Goal: Communication & Community: Connect with others

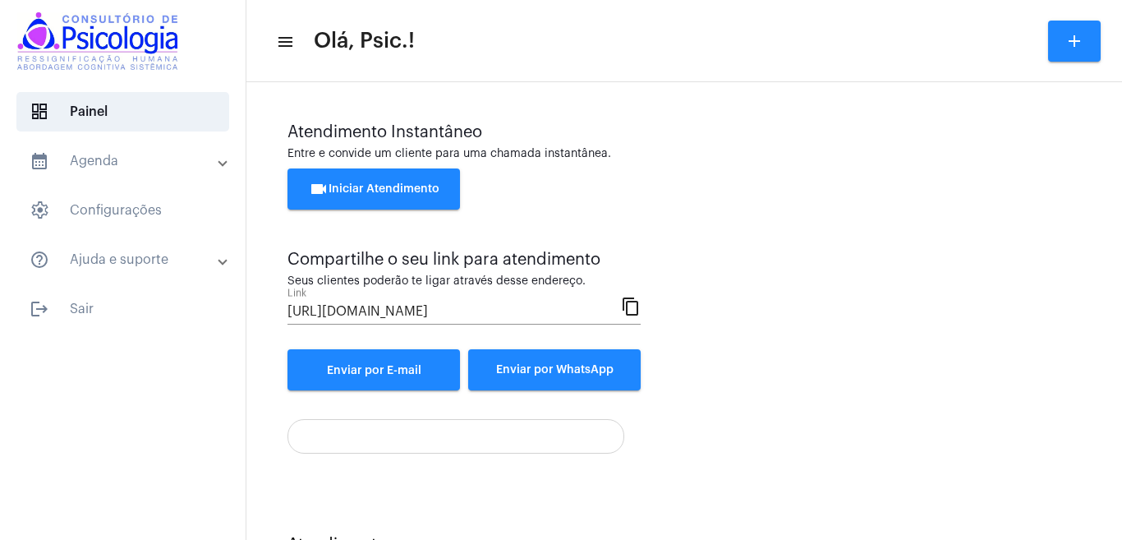
click at [766, 75] on mat-toolbar "menu Olá, Psic.! add" at bounding box center [685, 41] width 876 height 82
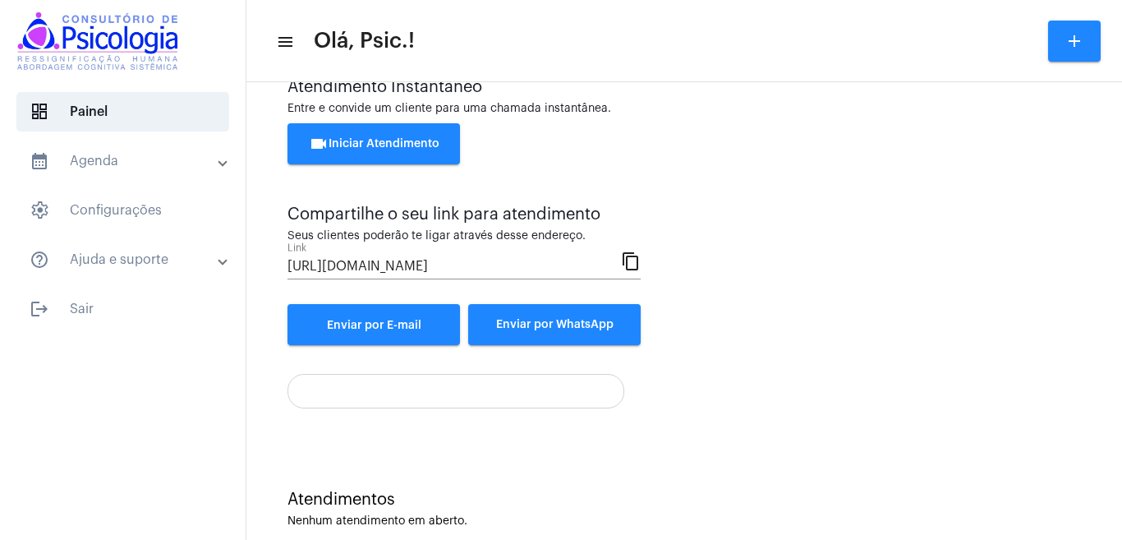
scroll to position [74, 0]
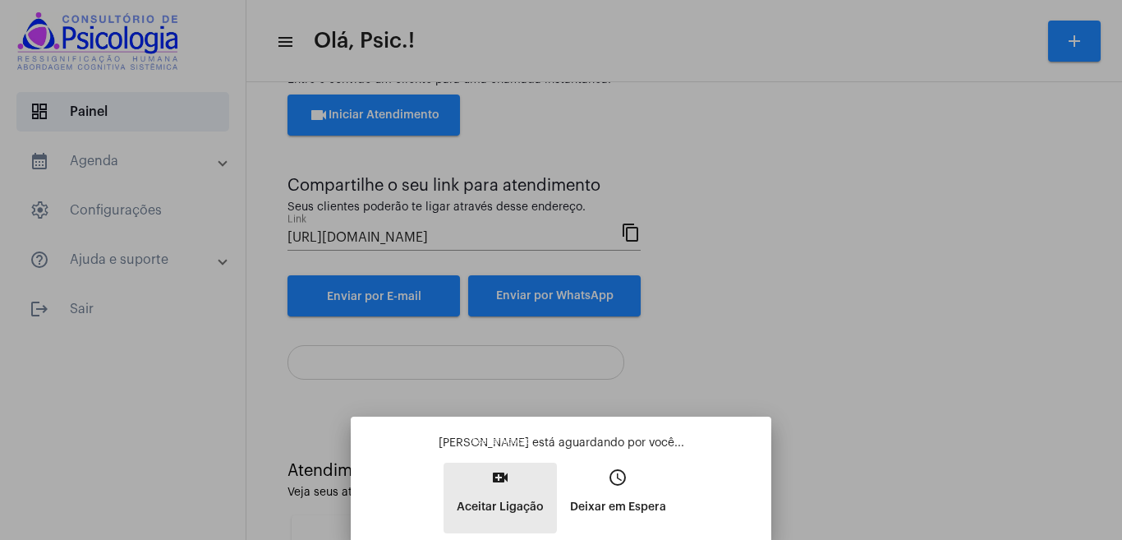
click at [500, 487] on mat-icon "video_call" at bounding box center [501, 478] width 20 height 20
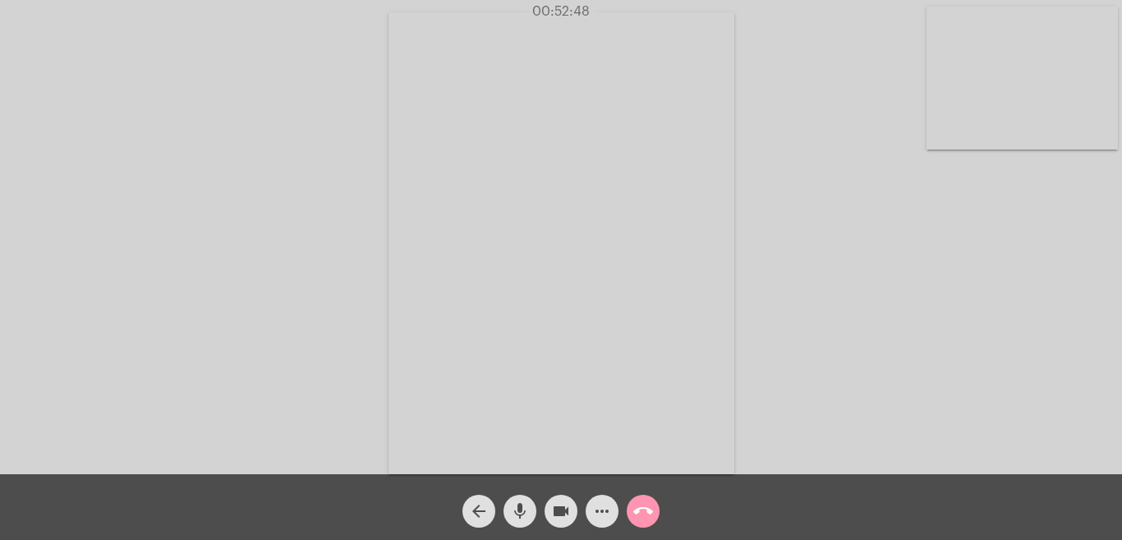
click at [599, 507] on mat-icon "more_horiz" at bounding box center [602, 511] width 20 height 20
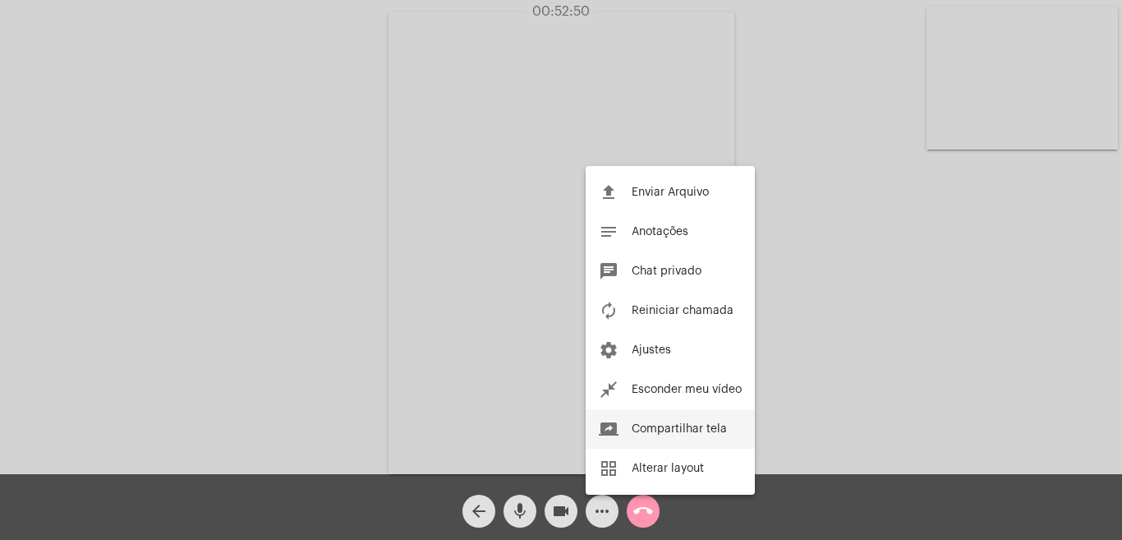
click at [680, 422] on button "screen_share Compartilhar tela" at bounding box center [670, 428] width 169 height 39
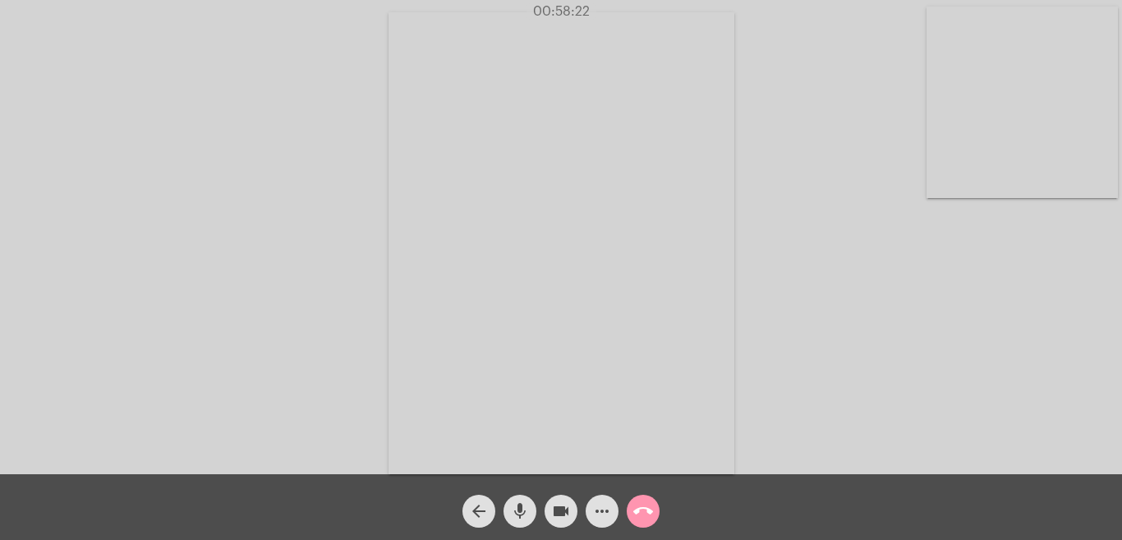
click at [597, 507] on mat-icon "more_horiz" at bounding box center [602, 511] width 20 height 20
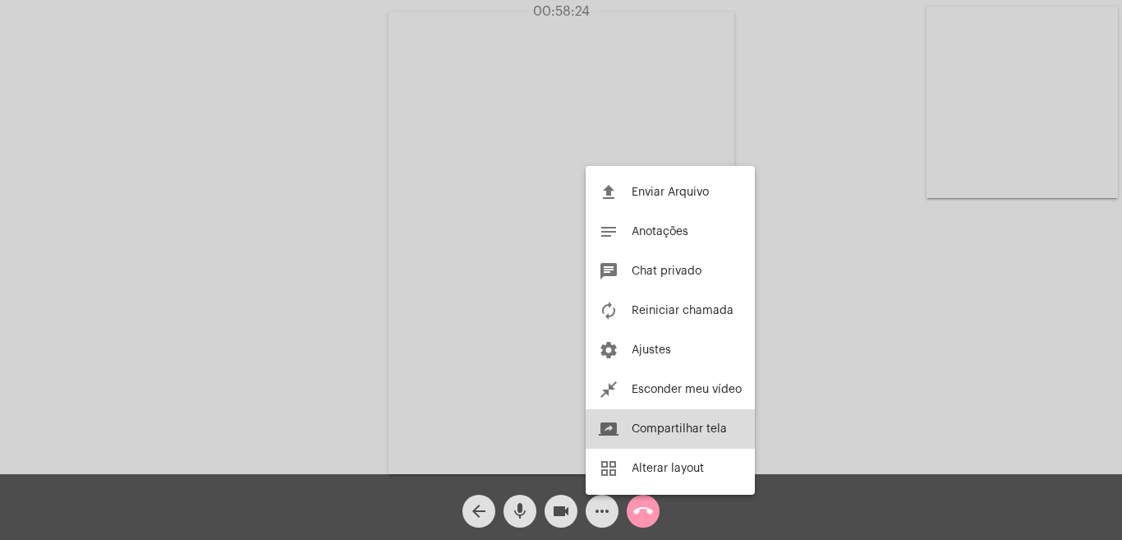
click at [657, 425] on span "Compartilhar tela" at bounding box center [679, 429] width 95 height 12
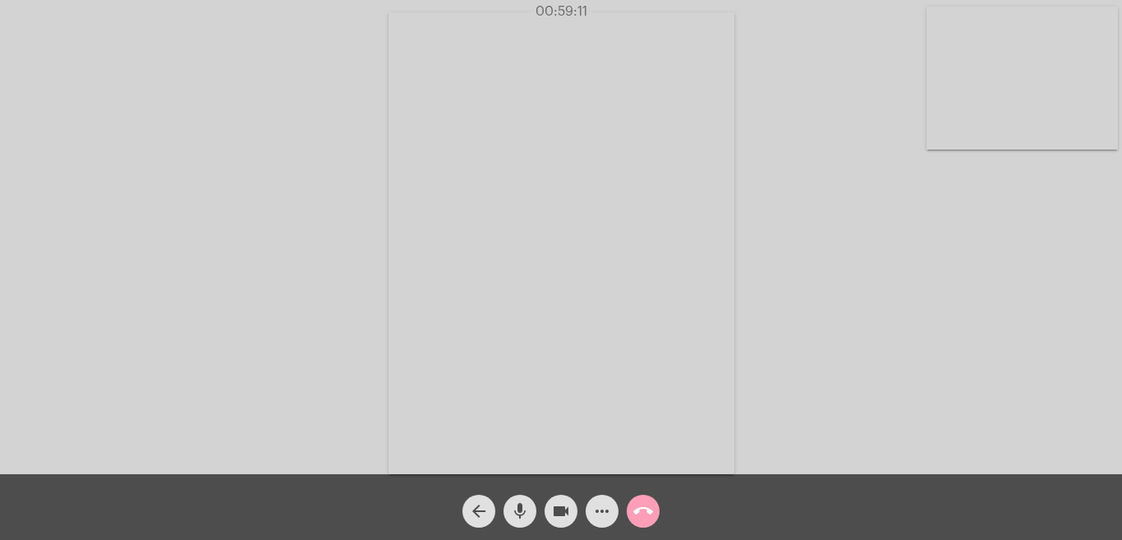
click at [638, 507] on mat-icon "call_end" at bounding box center [644, 511] width 20 height 20
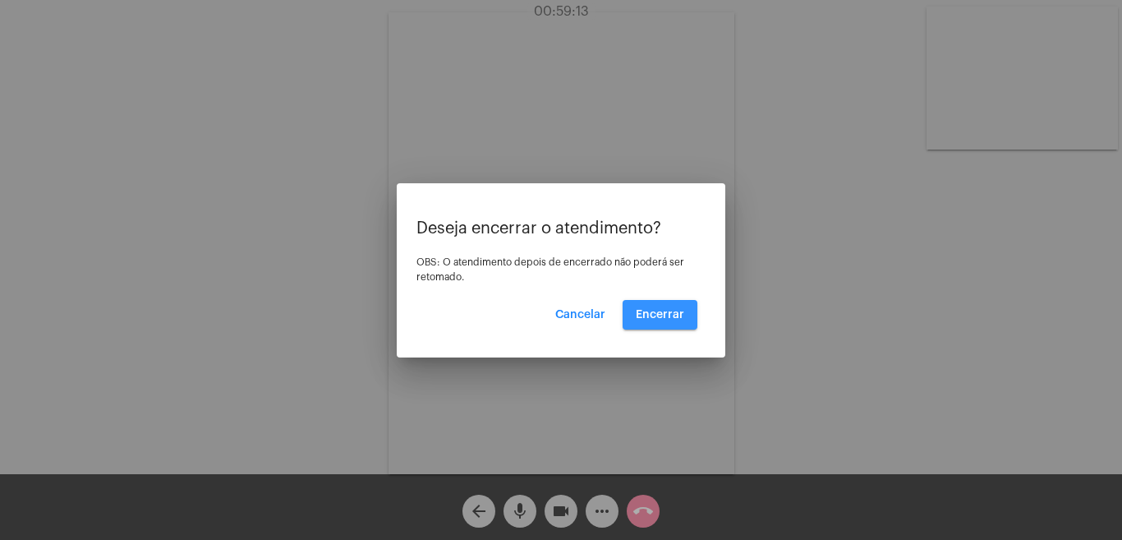
click at [661, 307] on button "Encerrar" at bounding box center [660, 315] width 75 height 30
